Goal: Information Seeking & Learning: Understand process/instructions

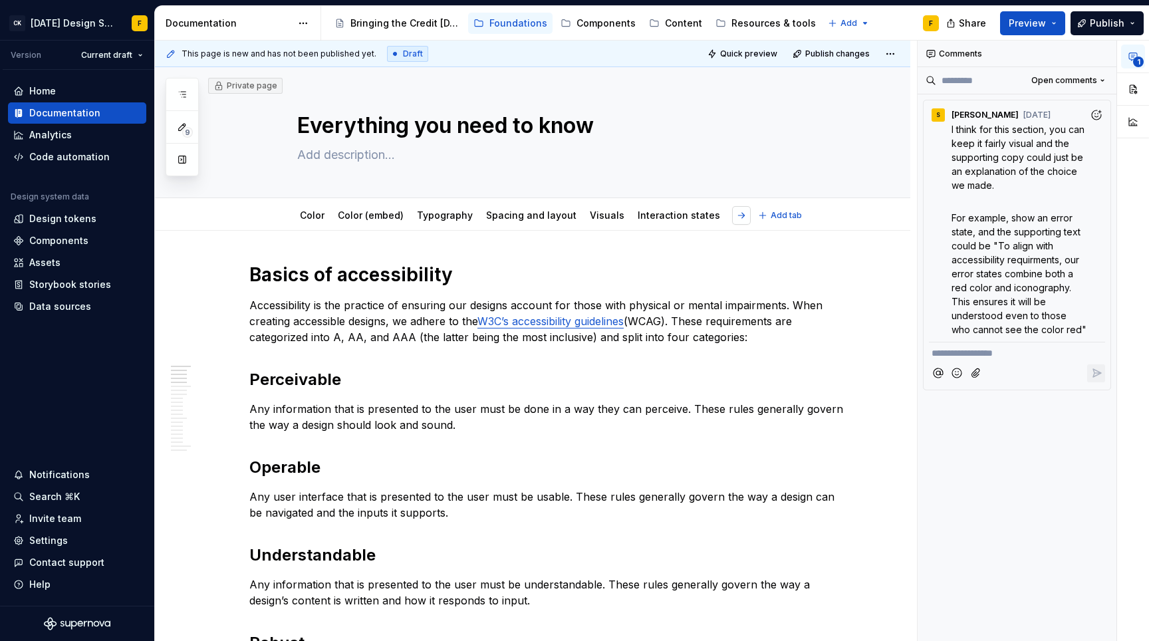
click at [738, 213] on button "button" at bounding box center [741, 215] width 19 height 19
click at [503, 215] on link "Interaction states" at bounding box center [535, 215] width 82 height 11
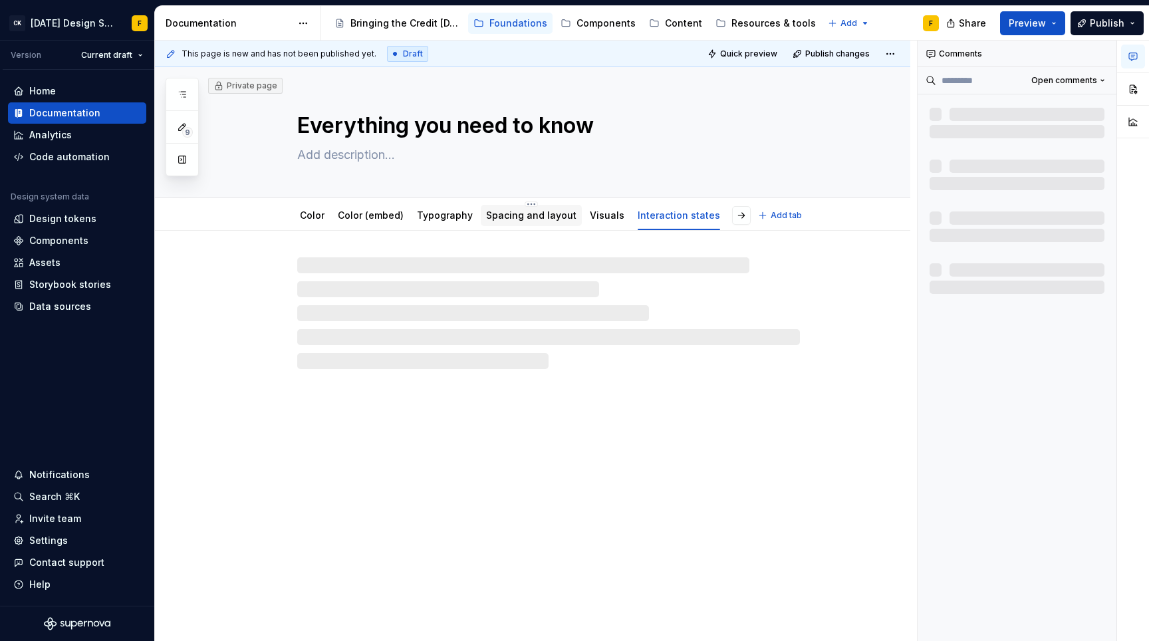
type textarea "*"
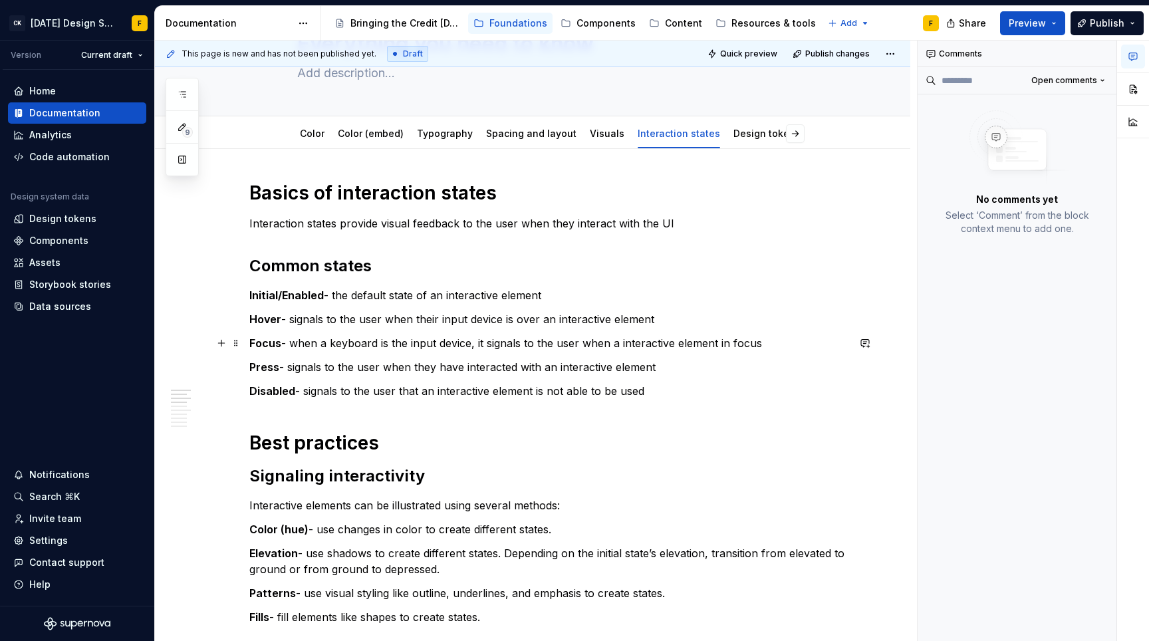
scroll to position [199, 0]
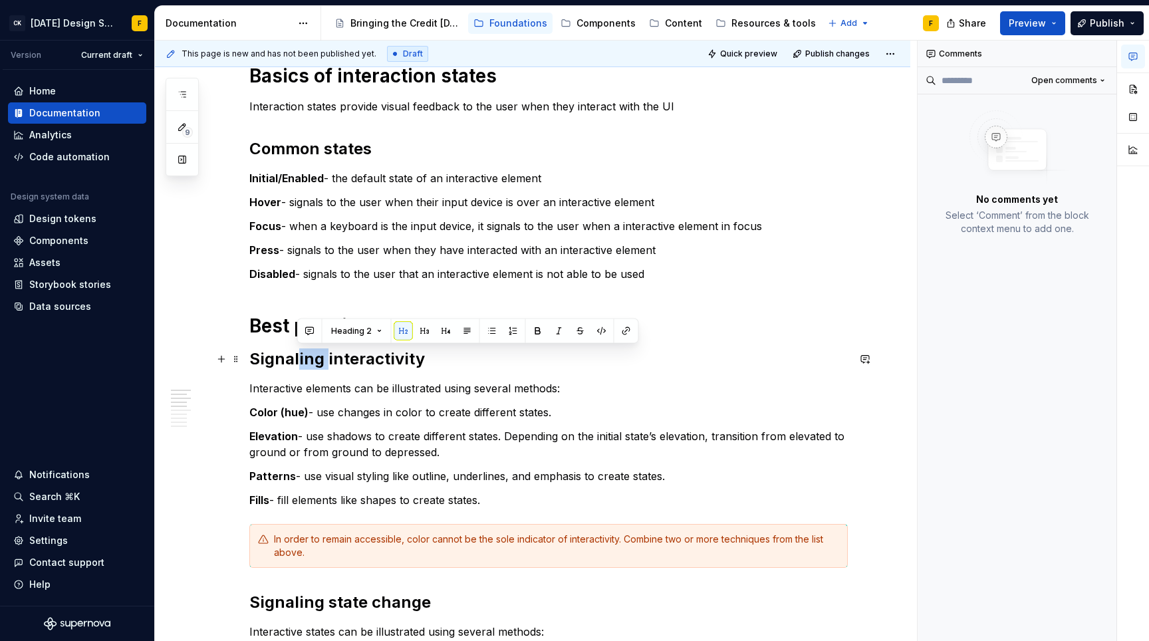
drag, startPoint x: 298, startPoint y: 353, endPoint x: 327, endPoint y: 355, distance: 28.7
click at [327, 355] on commenthighlight "Signaling interactivity" at bounding box center [337, 358] width 176 height 19
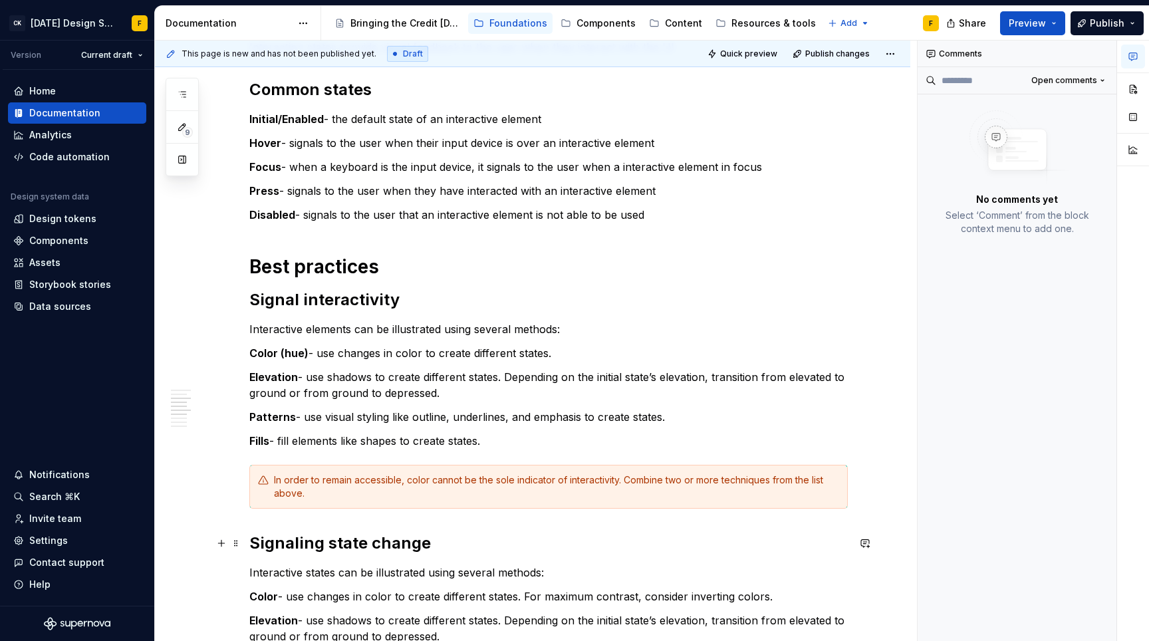
scroll to position [452, 0]
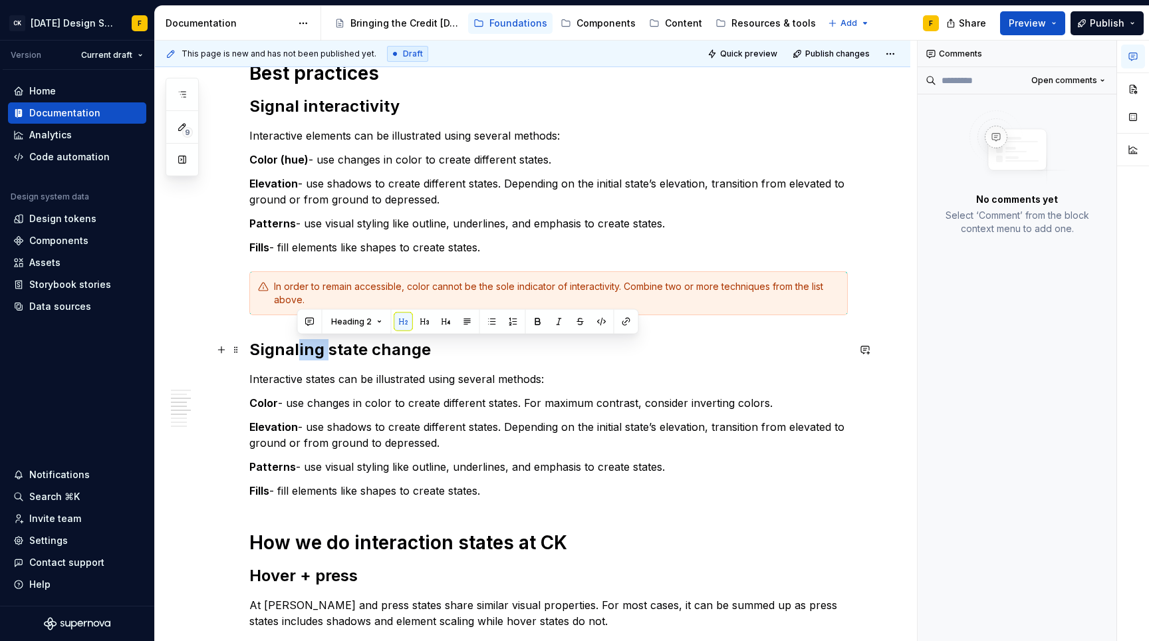
drag, startPoint x: 296, startPoint y: 345, endPoint x: 325, endPoint y: 345, distance: 28.6
click at [325, 345] on h2 "Signaling state change" at bounding box center [548, 349] width 599 height 21
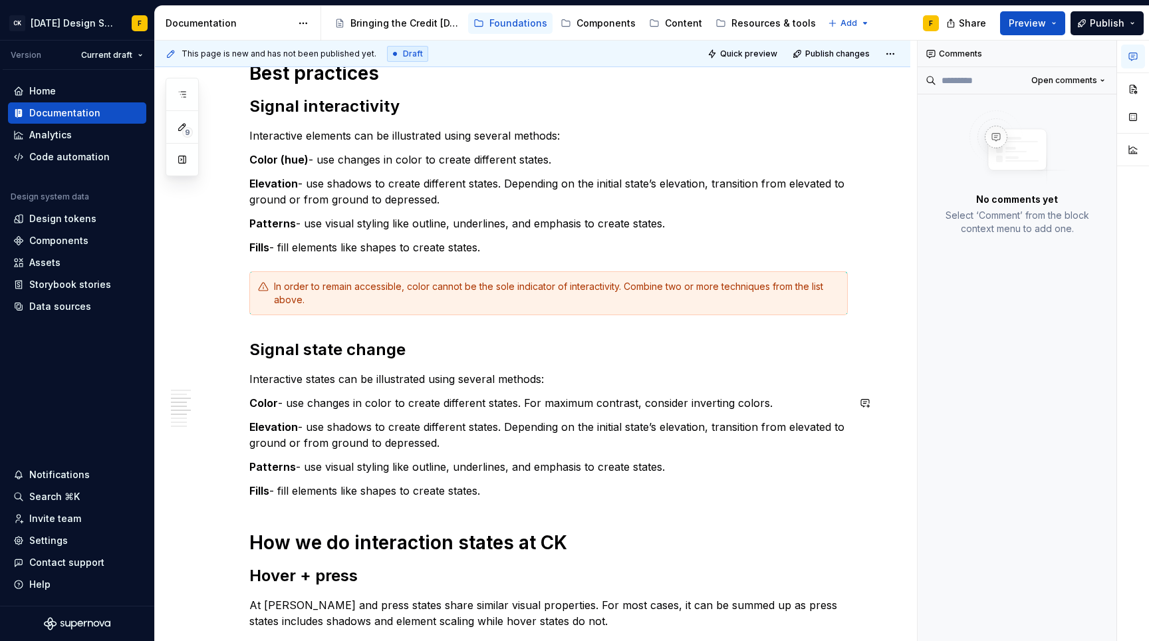
click at [417, 412] on div "Basics of interaction states Interaction states provide visual feedback to the …" at bounding box center [548, 453] width 599 height 1284
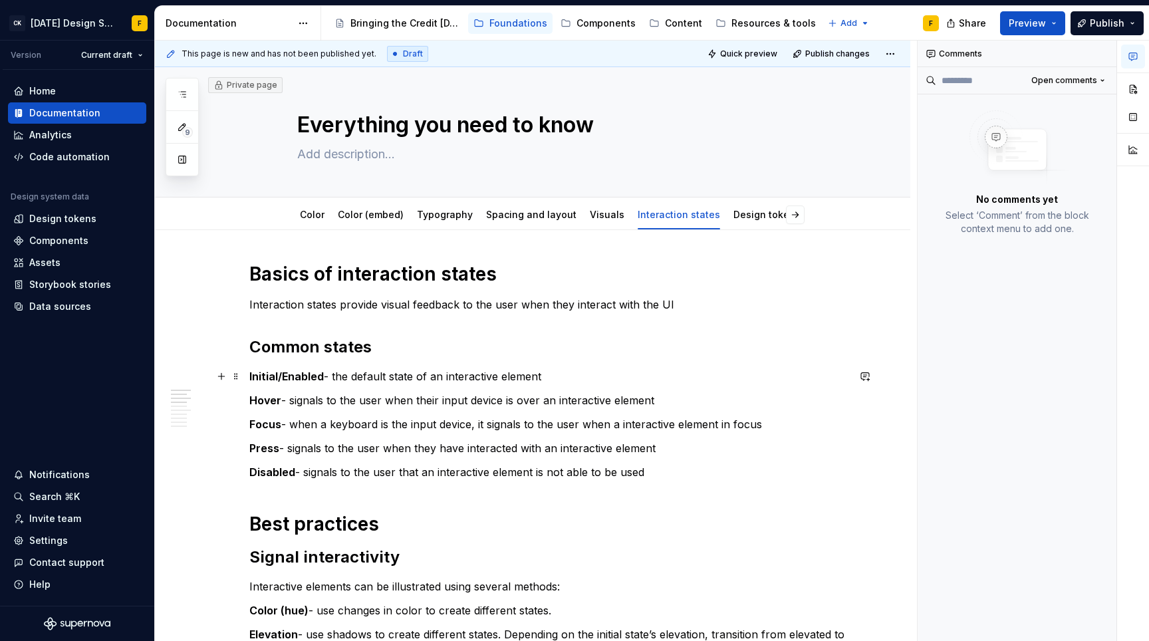
scroll to position [0, 0]
click at [514, 275] on h1 "Basics of interaction states" at bounding box center [548, 275] width 599 height 24
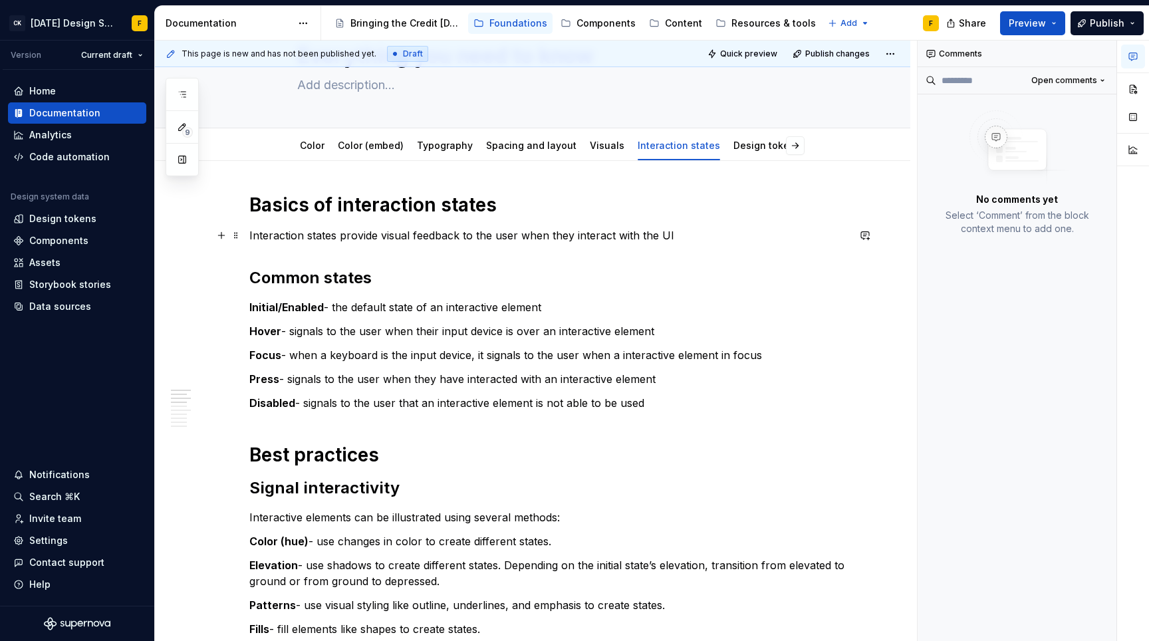
scroll to position [243, 0]
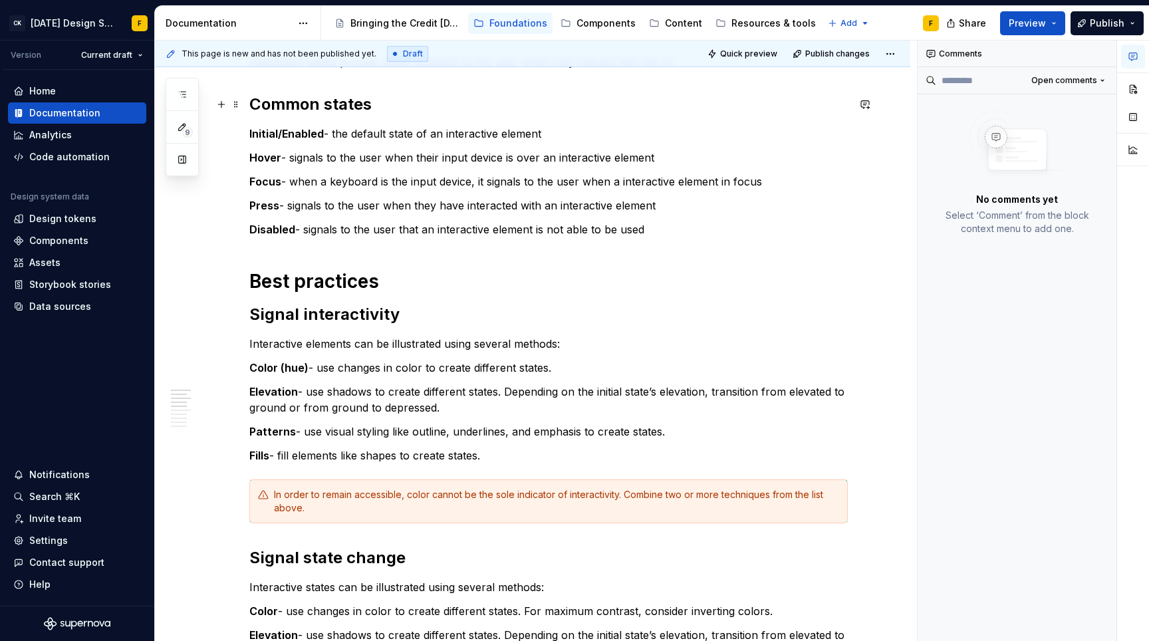
click at [515, 305] on h2 "Signal interactivity" at bounding box center [548, 314] width 599 height 21
click at [515, 282] on h1 "Best practices" at bounding box center [548, 281] width 599 height 24
type textarea "*"
